Goal: Information Seeking & Learning: Learn about a topic

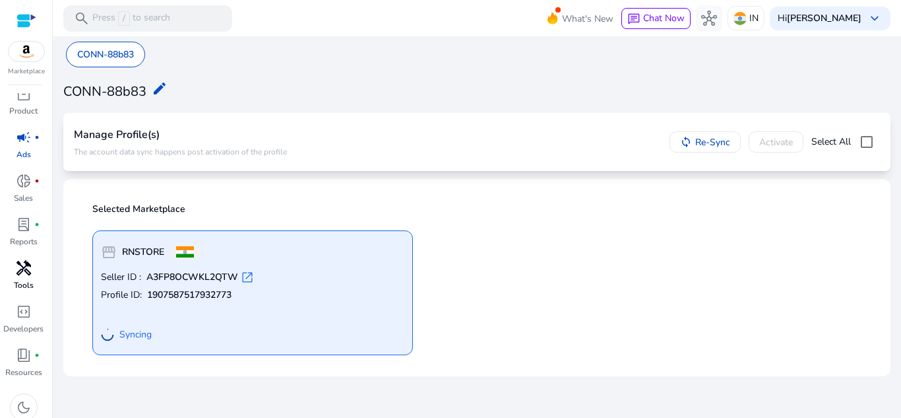
scroll to position [5, 0]
click at [690, 133] on span at bounding box center [705, 142] width 70 height 32
click at [133, 341] on div "Syncing" at bounding box center [126, 335] width 51 height 24
click at [161, 115] on div "Manage Profile(s) The account data sync happens post activation of the profile …" at bounding box center [476, 142] width 827 height 58
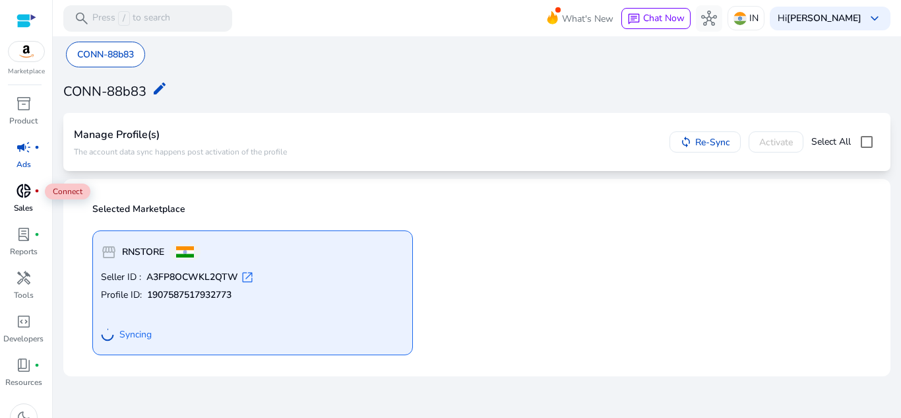
click at [18, 190] on span "donut_small" at bounding box center [24, 191] width 16 height 16
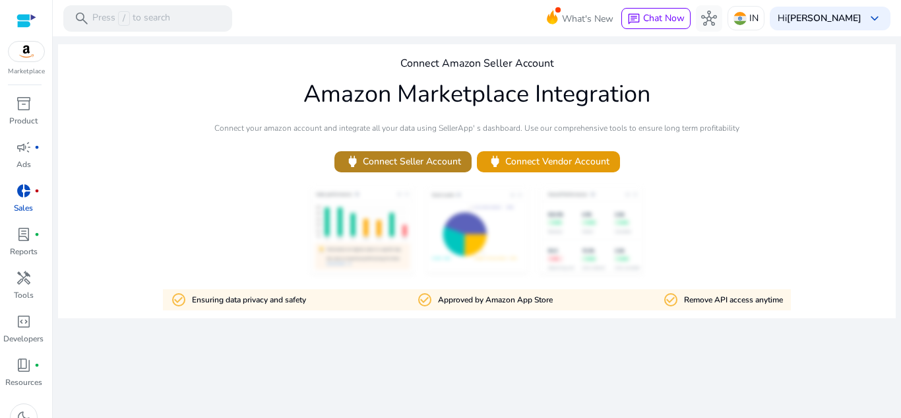
click at [411, 168] on span "power Connect Seller Account" at bounding box center [403, 161] width 116 height 15
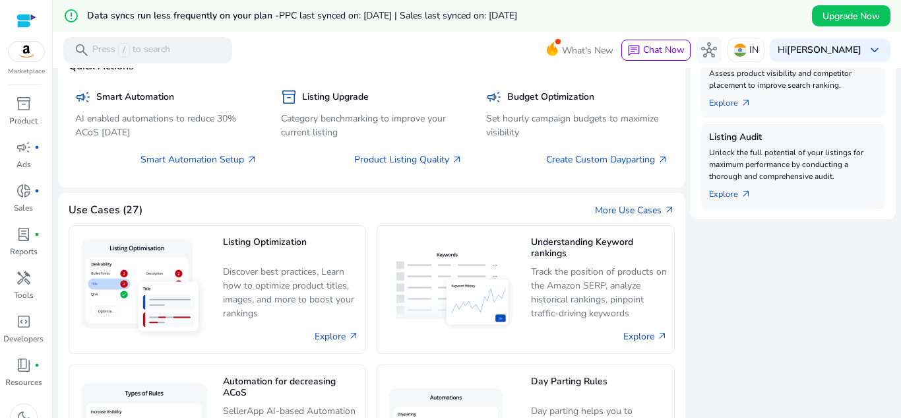
scroll to position [554, 0]
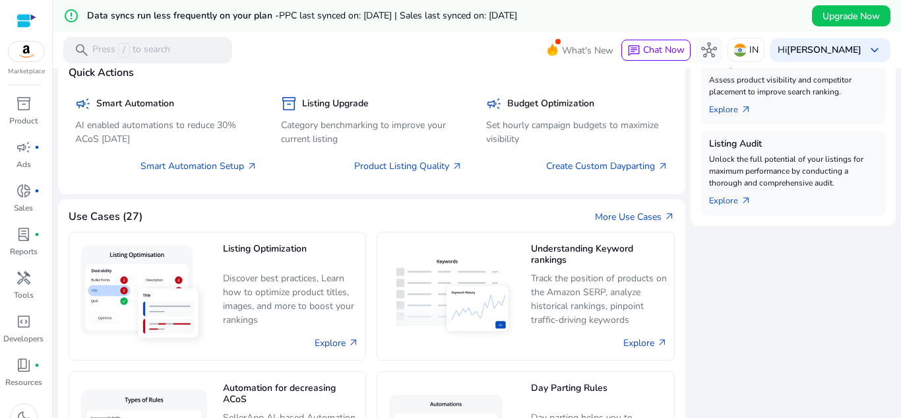
click at [453, 217] on div "Use Cases (27) More Use Cases arrow_outward" at bounding box center [372, 217] width 606 height 14
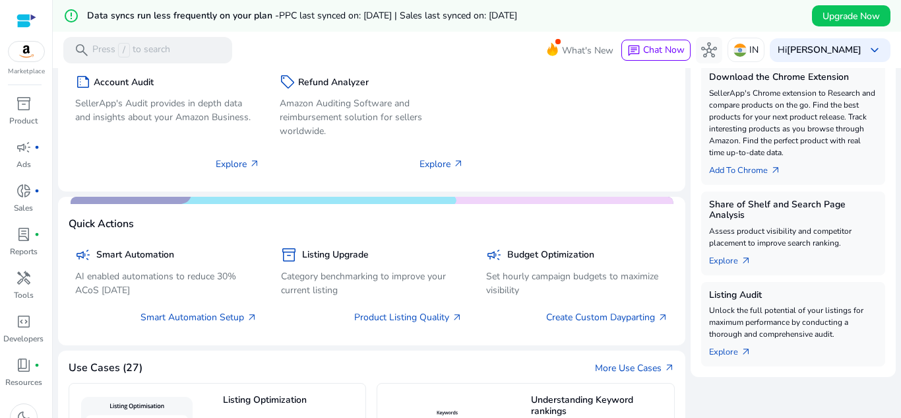
scroll to position [398, 0]
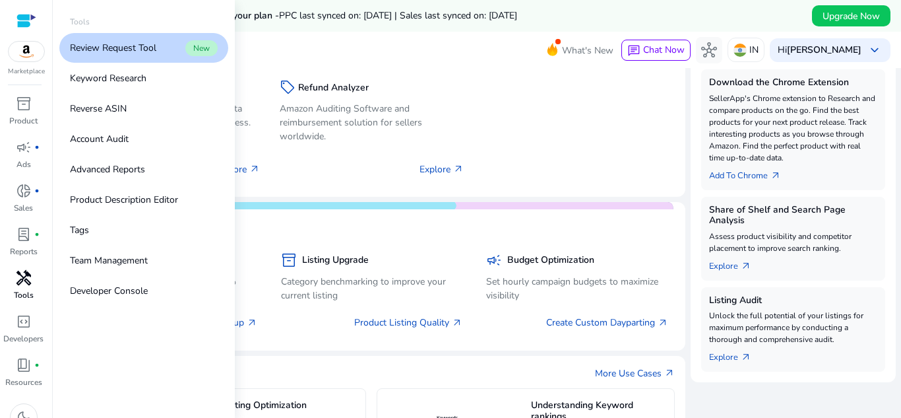
click at [25, 284] on span "handyman" at bounding box center [24, 278] width 16 height 16
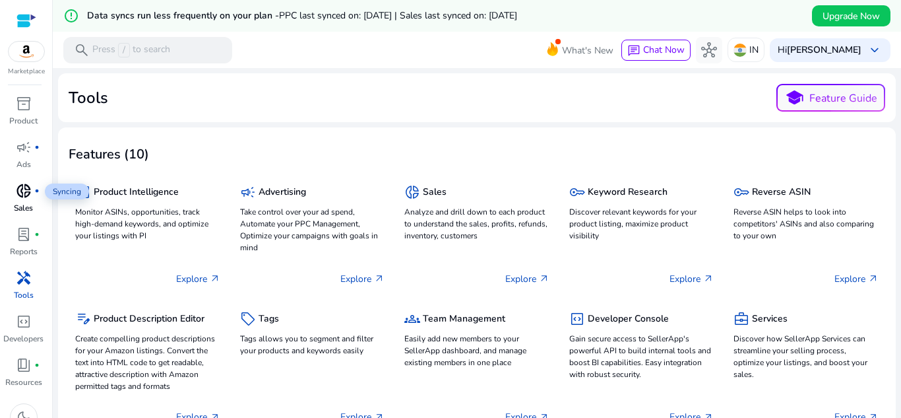
click at [24, 189] on span "donut_small" at bounding box center [24, 191] width 16 height 16
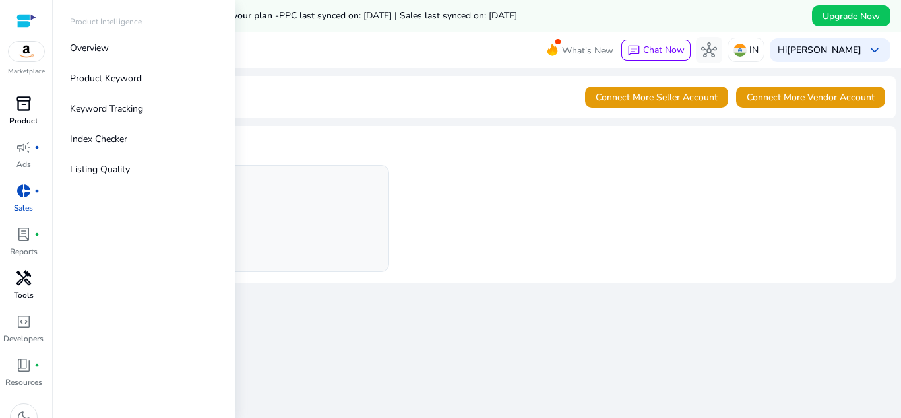
click at [22, 111] on span "inventory_2" at bounding box center [24, 104] width 16 height 16
click at [24, 52] on img at bounding box center [27, 52] width 36 height 20
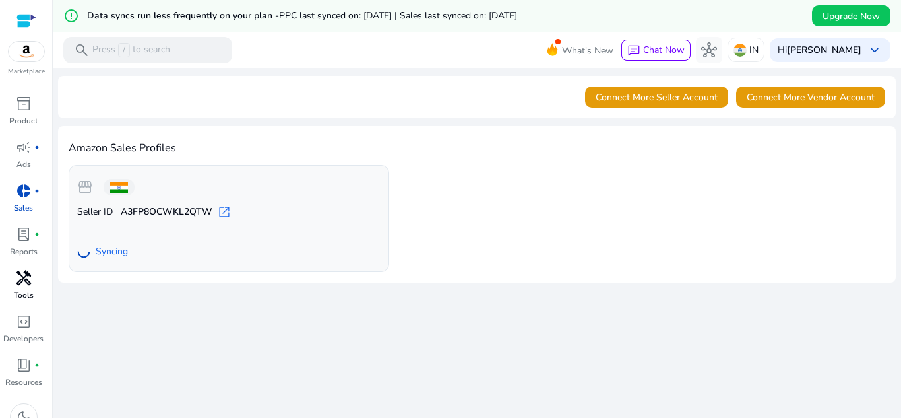
click at [298, 132] on div "Amazon Sales Profiles storefront Seller ID A3FP8OCWKL2QTW open_in_new Syncing" at bounding box center [477, 204] width 838 height 156
click at [90, 186] on span "storefront" at bounding box center [85, 187] width 16 height 16
click at [772, 104] on span at bounding box center [810, 97] width 149 height 32
click at [17, 238] on span "lab_profile" at bounding box center [24, 234] width 16 height 16
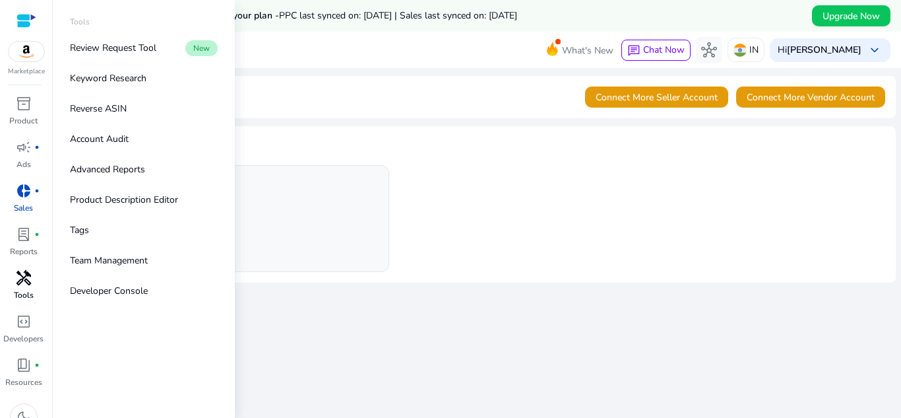
click at [17, 281] on span "handyman" at bounding box center [24, 278] width 16 height 16
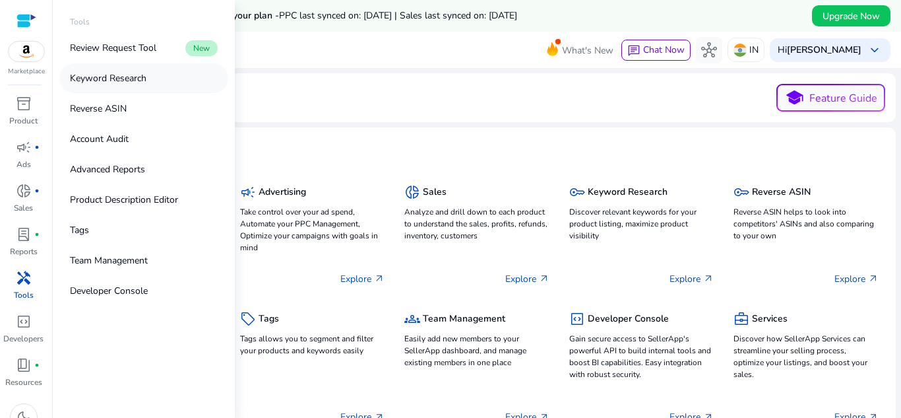
click at [92, 82] on p "Keyword Research" at bounding box center [108, 78] width 77 height 14
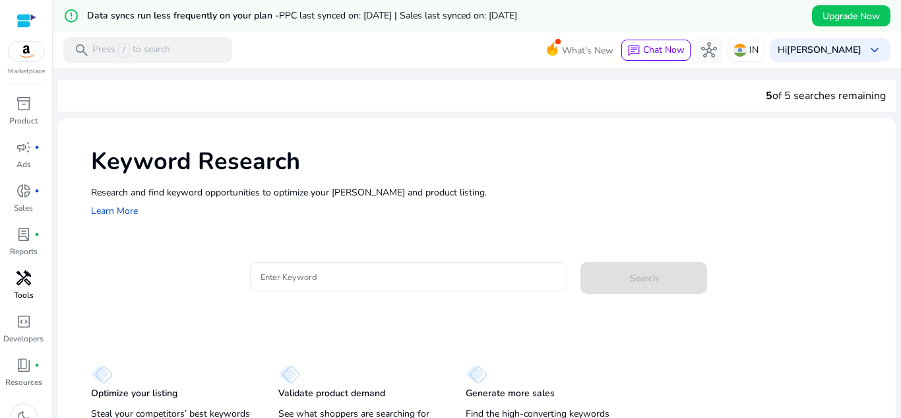
scroll to position [33, 0]
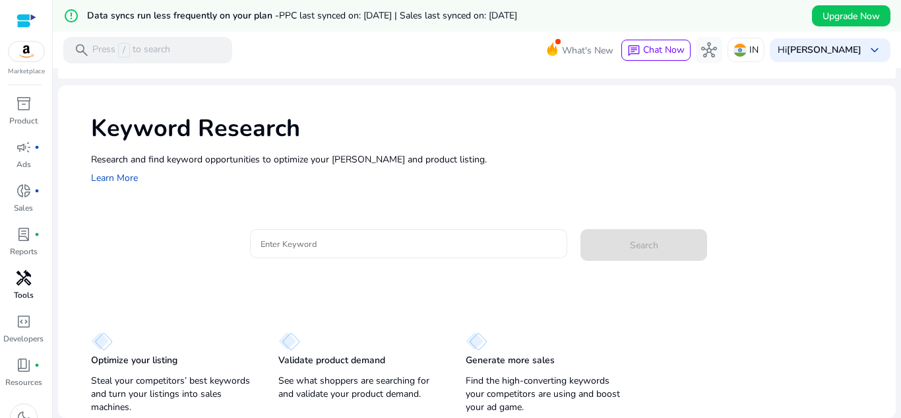
click at [300, 251] on div at bounding box center [409, 243] width 297 height 29
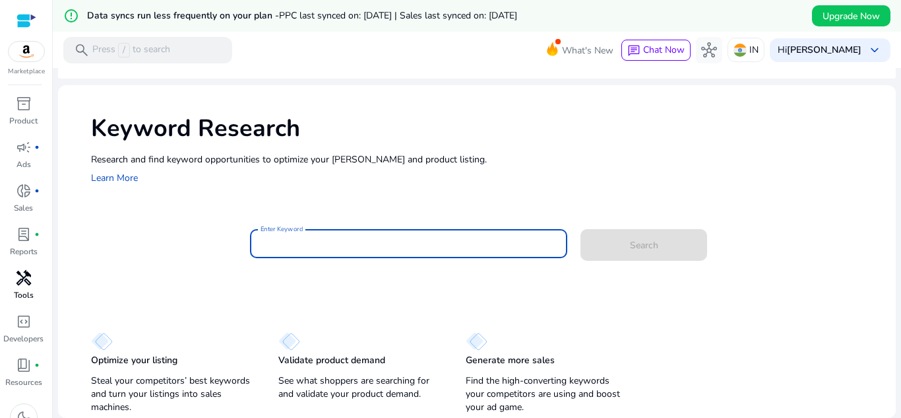
click at [300, 241] on input "Enter Keyword" at bounding box center [409, 243] width 297 height 15
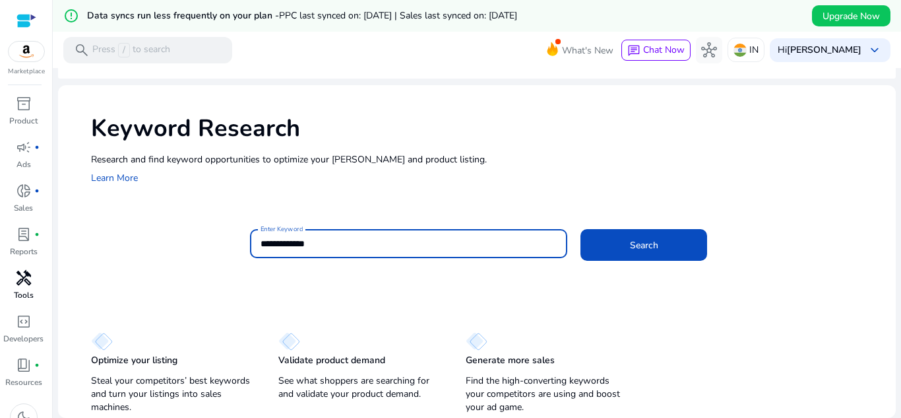
scroll to position [0, 0]
type input "**********"
click at [581, 229] on button "Search" at bounding box center [644, 245] width 127 height 32
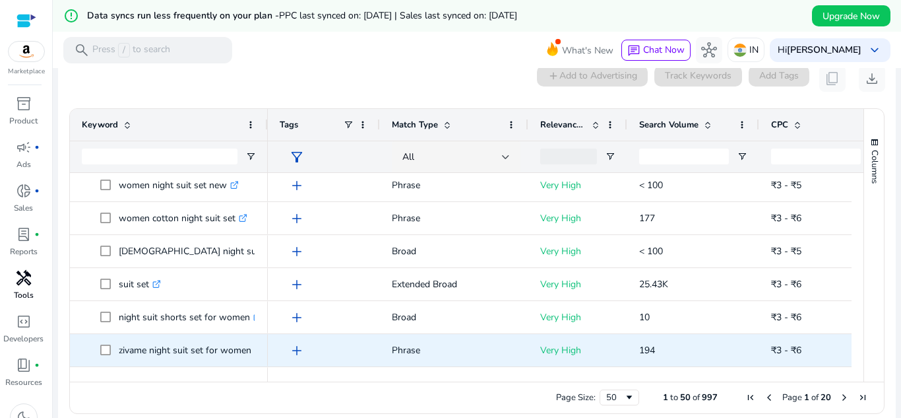
scroll to position [1359, 0]
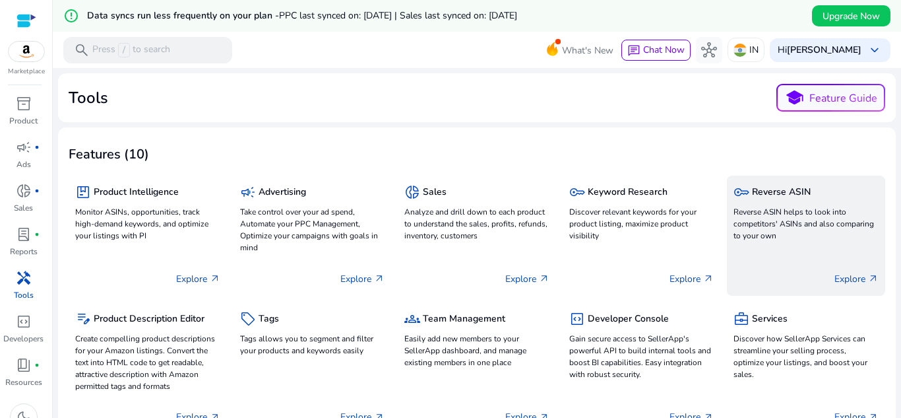
click at [759, 192] on h5 "Reverse ASIN" at bounding box center [781, 192] width 59 height 11
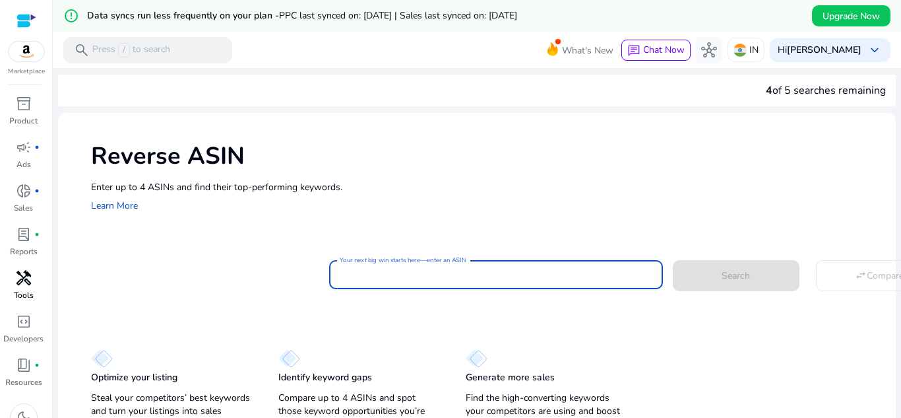
click at [374, 277] on input "Your next big win starts here—enter an ASIN" at bounding box center [496, 274] width 313 height 15
click at [416, 274] on input "Your next big win starts here—enter an ASIN" at bounding box center [496, 274] width 313 height 15
paste input "**********"
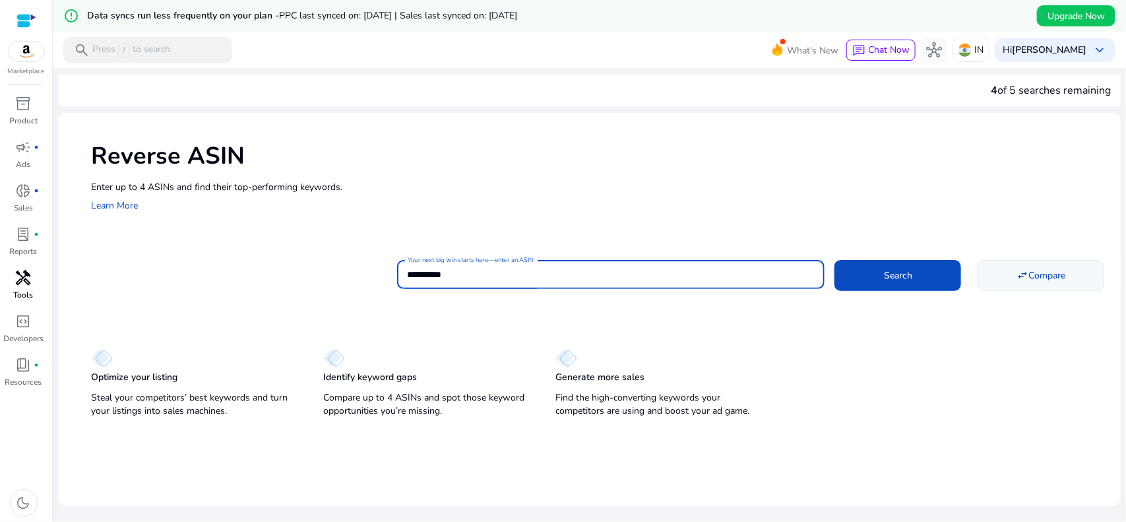
type input "**********"
click at [901, 280] on span at bounding box center [1041, 275] width 125 height 32
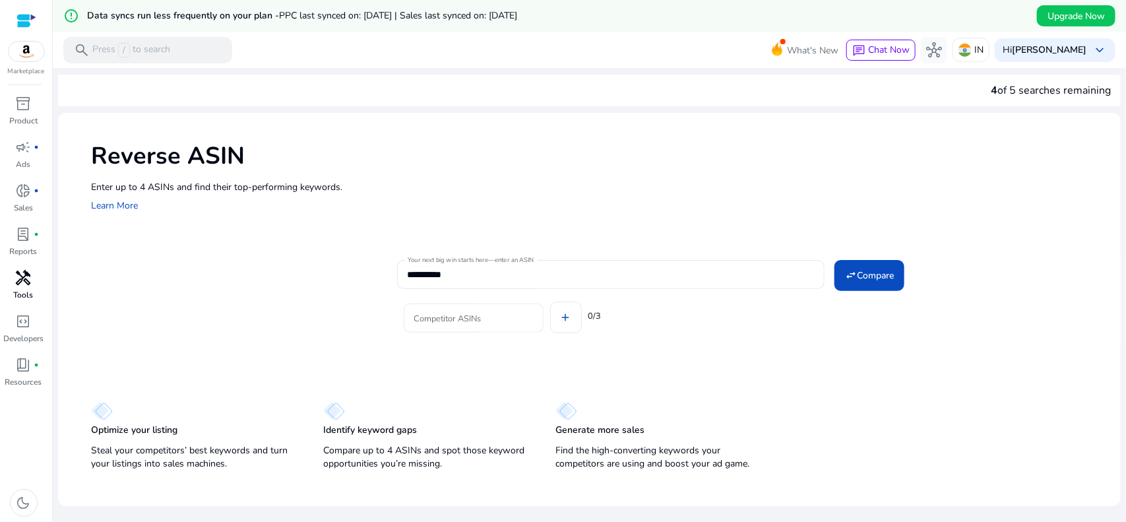
click at [480, 314] on input "Competitor ASINs" at bounding box center [473, 318] width 119 height 15
click at [846, 279] on mat-icon "swap_horiz" at bounding box center [851, 275] width 12 height 12
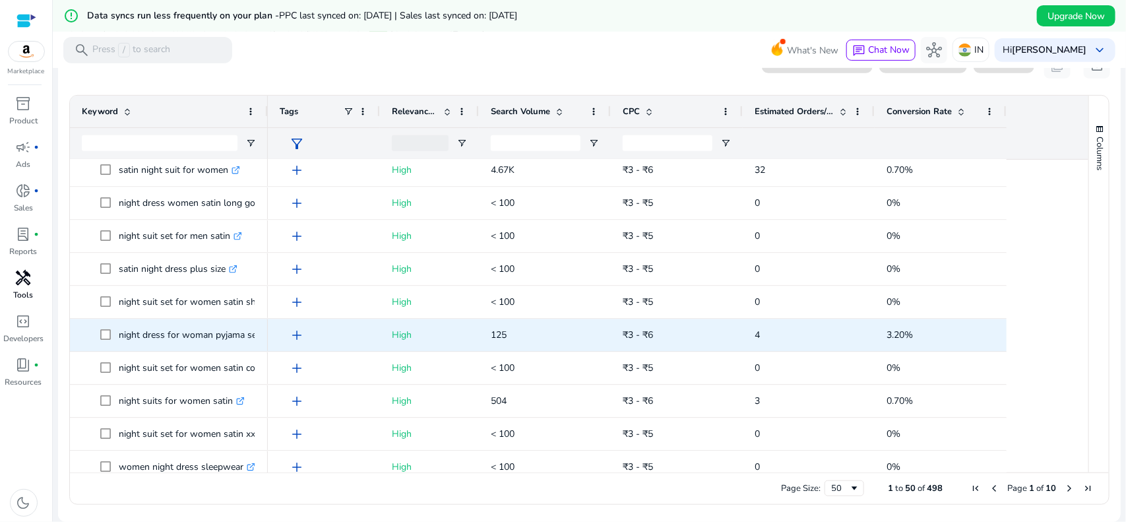
scroll to position [1325, 0]
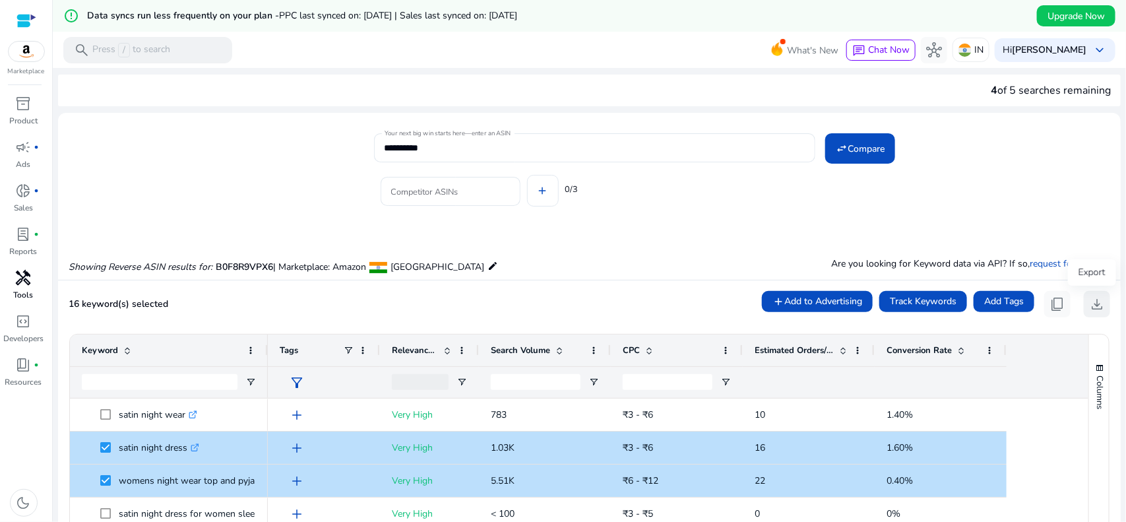
click at [901, 304] on span "download" at bounding box center [1097, 304] width 16 height 16
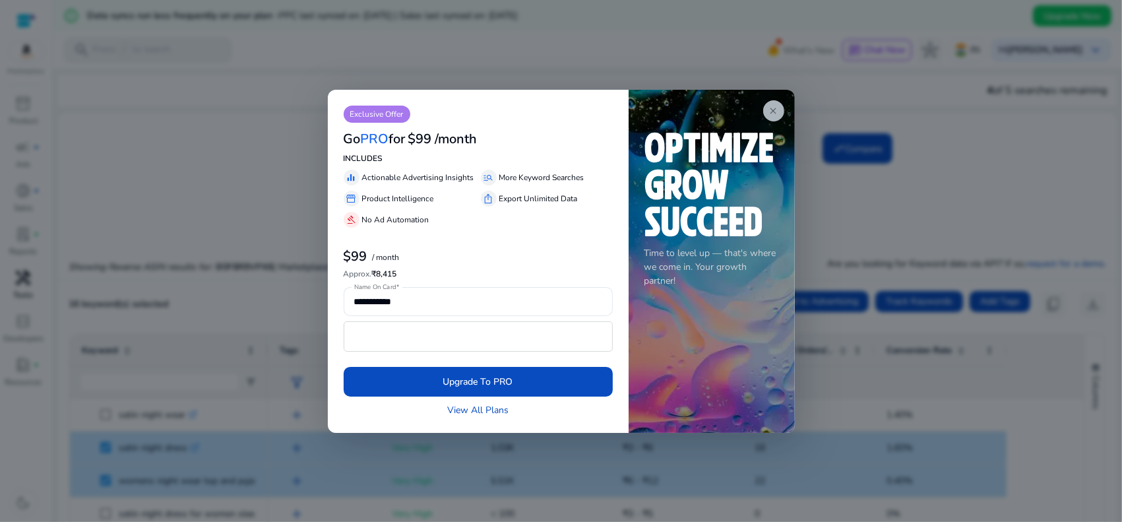
click at [769, 107] on span "close" at bounding box center [774, 111] width 11 height 11
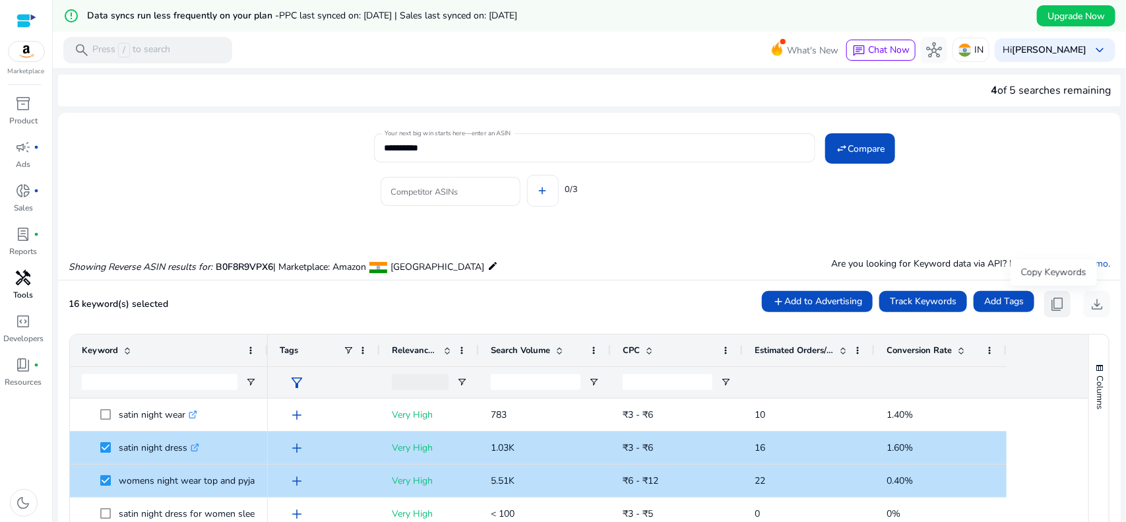
click at [901, 302] on span "content_copy" at bounding box center [1058, 304] width 16 height 16
